Goal: Task Accomplishment & Management: Use online tool/utility

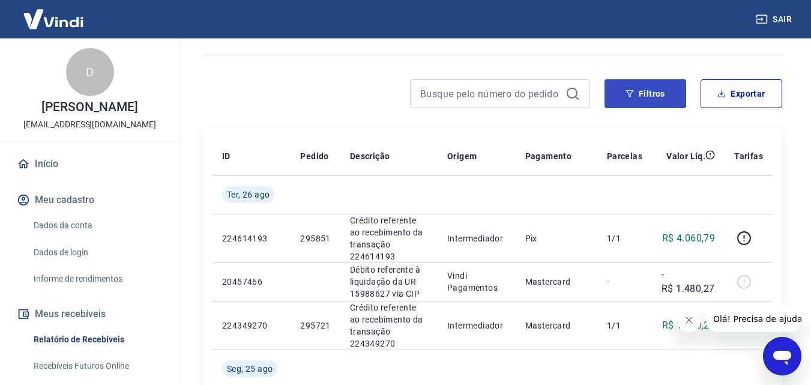
scroll to position [120, 0]
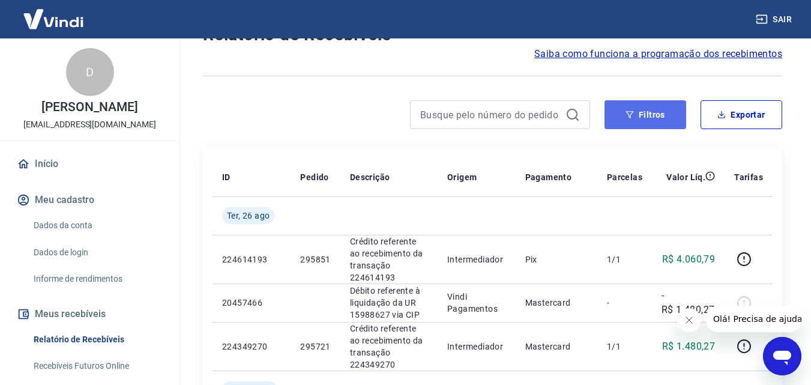
click at [638, 115] on button "Filtros" at bounding box center [645, 114] width 82 height 29
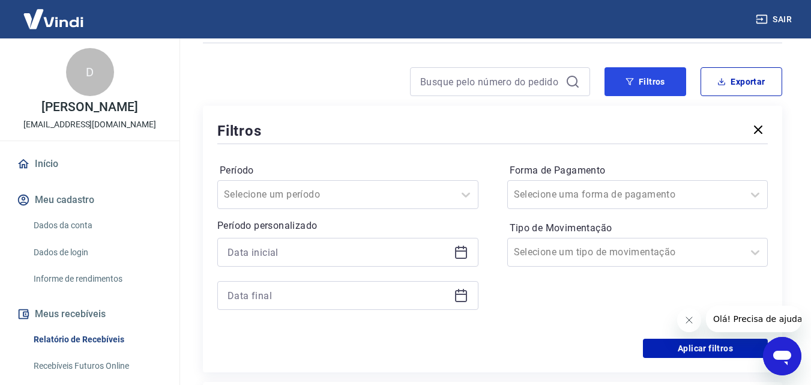
scroll to position [180, 0]
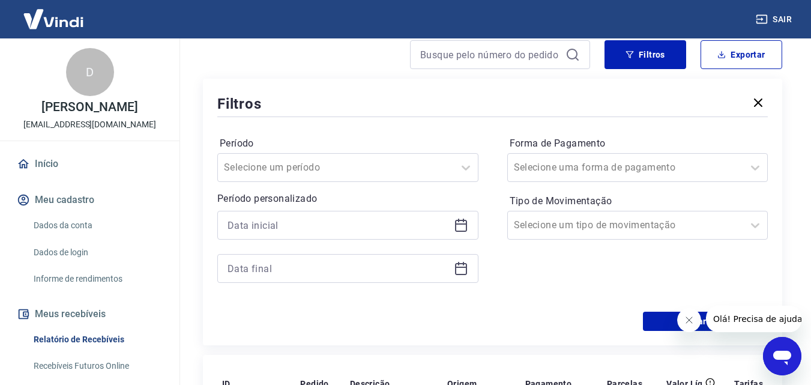
click at [458, 226] on icon at bounding box center [461, 225] width 14 height 14
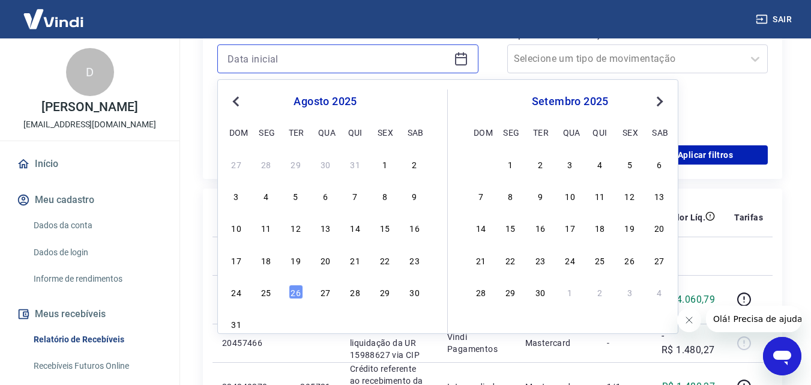
scroll to position [360, 0]
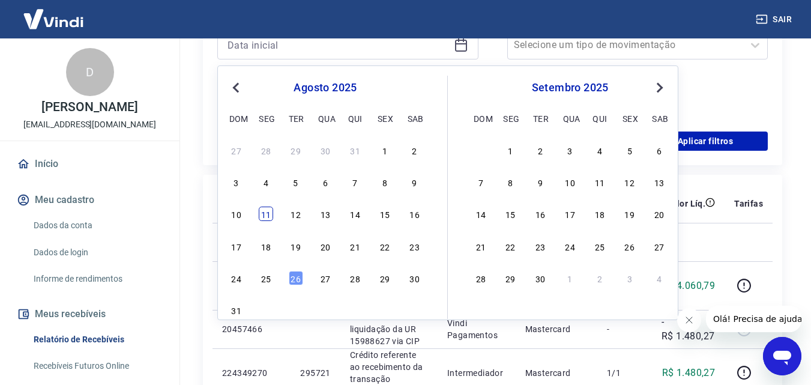
click at [265, 216] on div "11" at bounding box center [266, 213] width 14 height 14
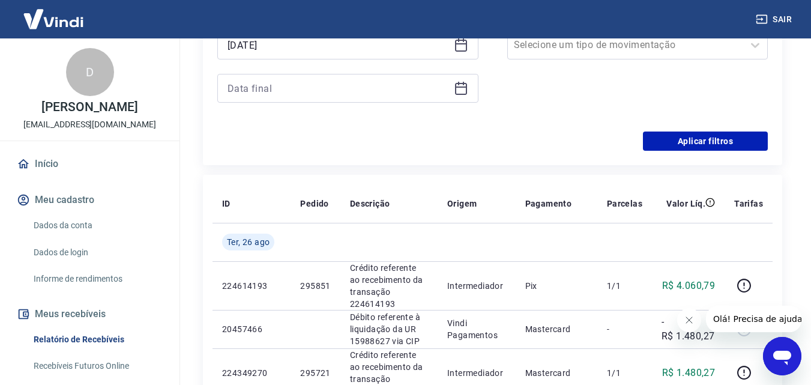
type input "[DATE]"
click at [466, 91] on icon at bounding box center [461, 89] width 12 height 12
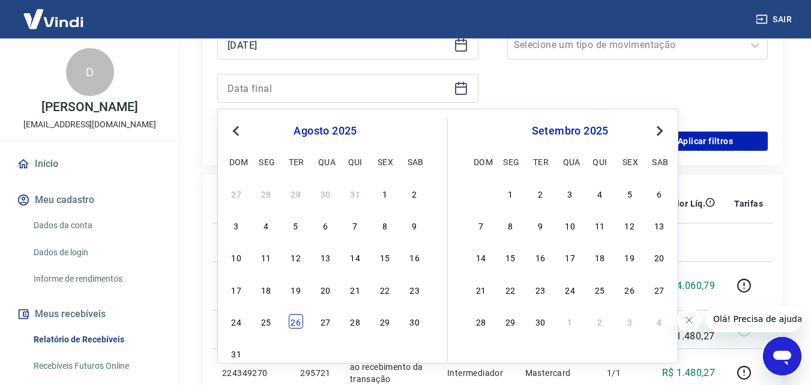
click at [295, 319] on div "26" at bounding box center [296, 321] width 14 height 14
type input "[DATE]"
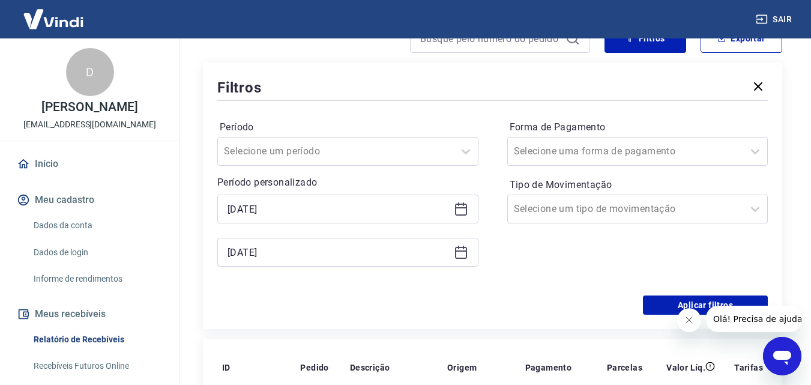
scroll to position [180, 0]
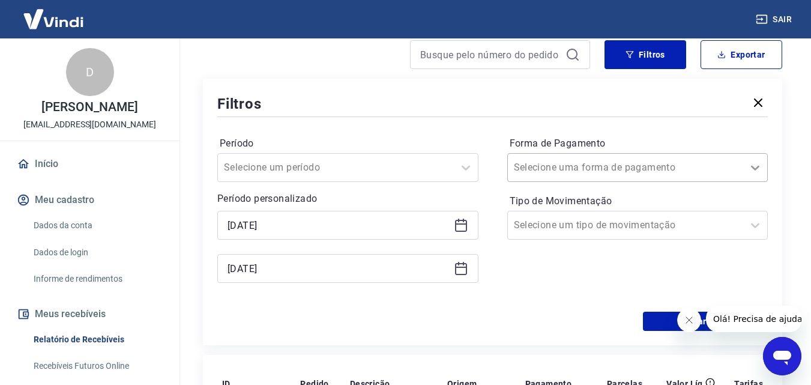
click at [752, 166] on icon at bounding box center [755, 167] width 14 height 14
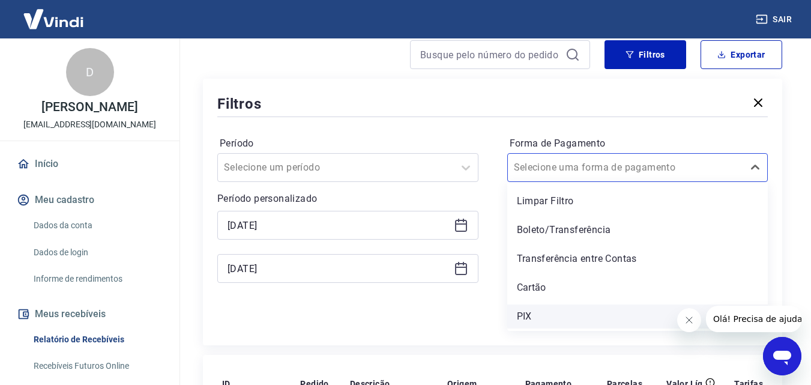
click at [520, 316] on div "PIX" at bounding box center [637, 316] width 261 height 24
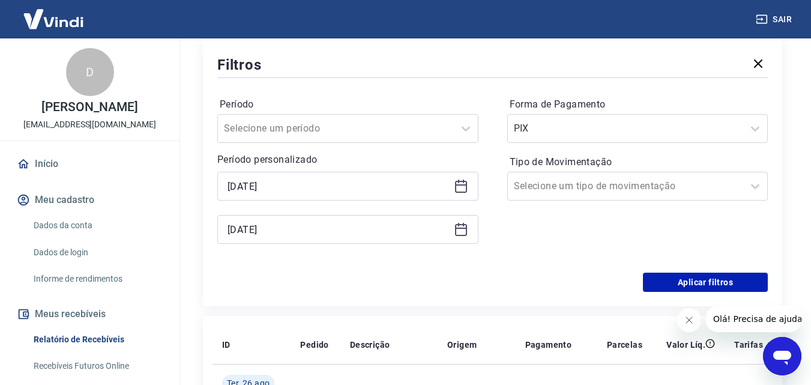
scroll to position [240, 0]
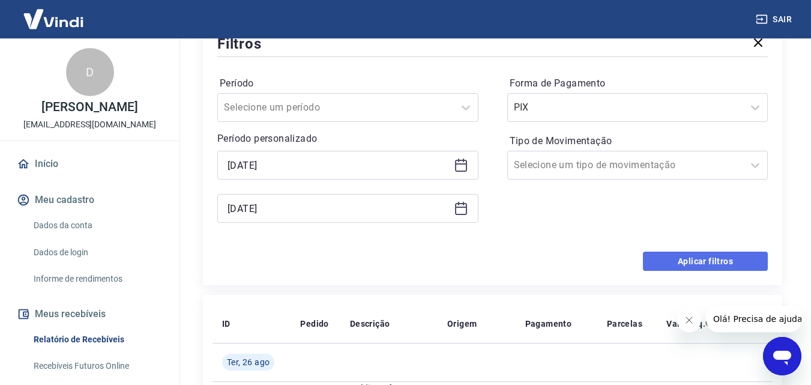
click at [681, 264] on button "Aplicar filtros" at bounding box center [705, 261] width 125 height 19
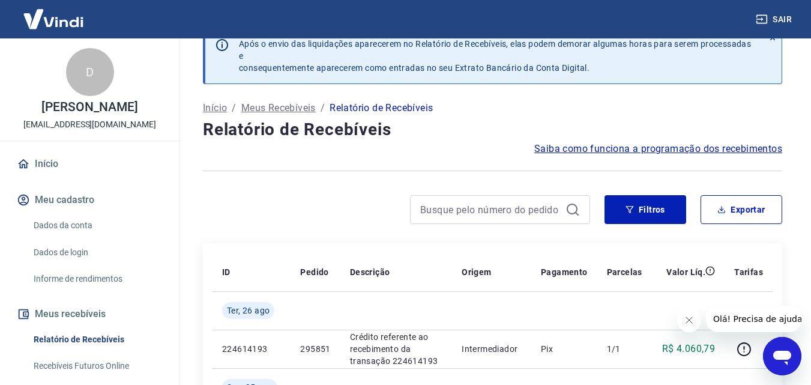
scroll to position [23, 0]
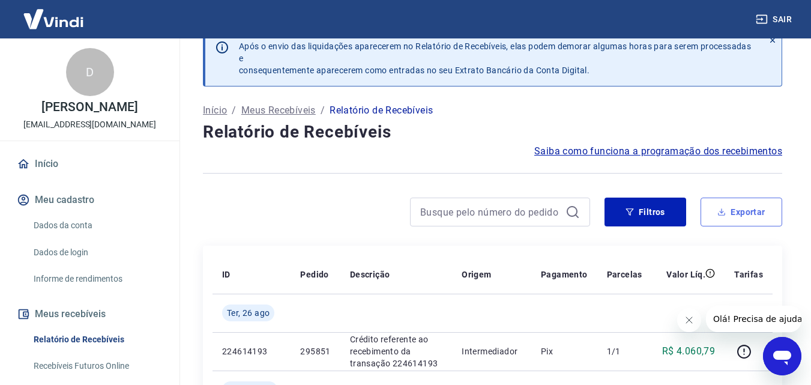
click at [742, 215] on button "Exportar" at bounding box center [742, 211] width 82 height 29
type input "[DATE]"
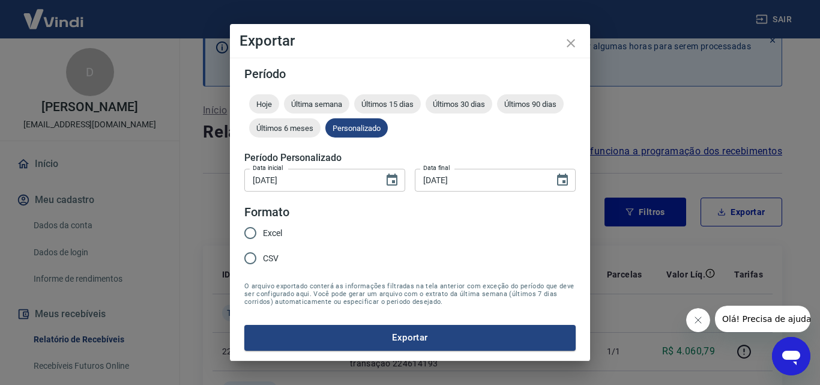
click at [256, 232] on input "Excel" at bounding box center [250, 232] width 25 height 25
radio input "true"
click at [345, 339] on button "Exportar" at bounding box center [409, 337] width 331 height 25
